Goal: Transaction & Acquisition: Purchase product/service

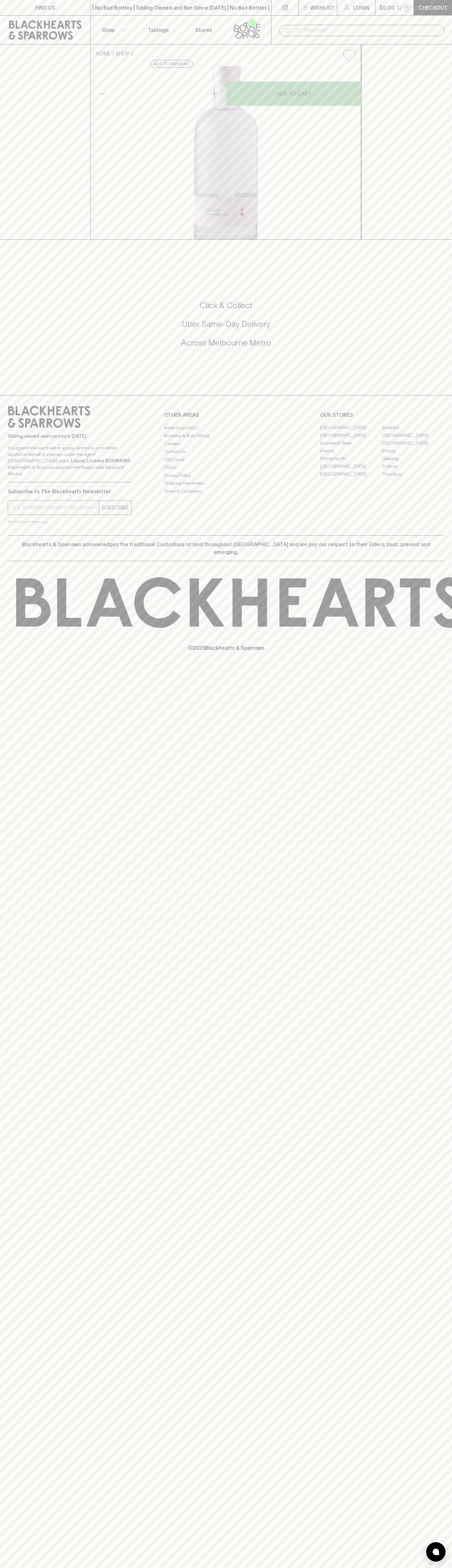
click at [60, 28] on icon at bounding box center [45, 30] width 81 height 19
click at [266, 1567] on html "FIND US | No Bad Bottles | Sibling Owned and Run Since 2006 | No Bad Bottles | …" at bounding box center [226, 784] width 452 height 1568
